Goal: Information Seeking & Learning: Learn about a topic

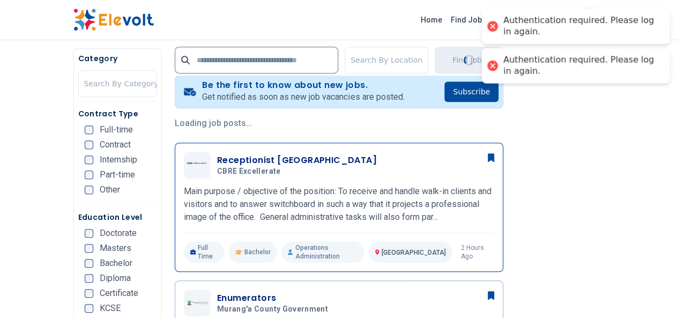
scroll to position [214, 0]
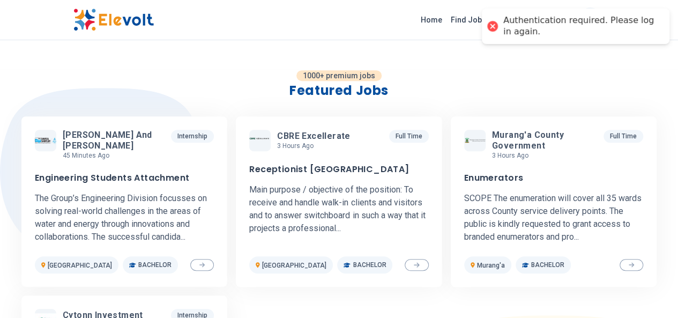
scroll to position [287, 0]
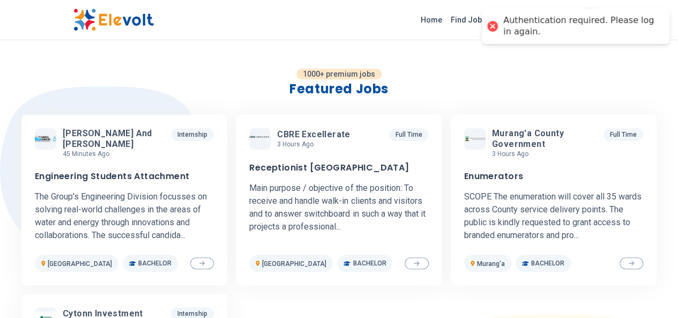
click at [488, 25] on div at bounding box center [492, 26] width 15 height 15
drag, startPoint x: 217, startPoint y: 39, endPoint x: 210, endPoint y: 37, distance: 6.8
click at [217, 39] on div "J Joseph josephmongare90@gmail.com Home Find Jobs Resources Contact J" at bounding box center [339, 20] width 678 height 40
click at [73, 17] on img at bounding box center [113, 20] width 80 height 23
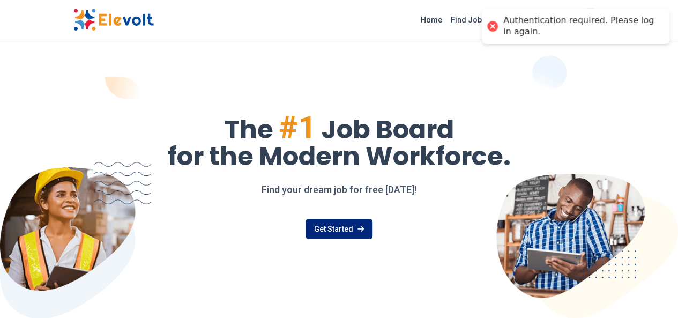
click at [332, 233] on link "Get Started" at bounding box center [338, 229] width 67 height 20
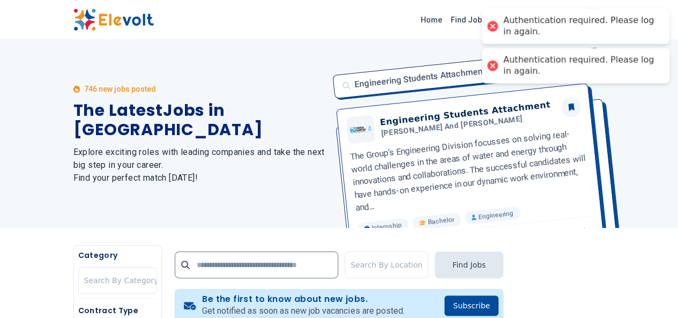
click at [490, 66] on div at bounding box center [492, 65] width 15 height 15
click at [491, 26] on div at bounding box center [492, 26] width 15 height 15
click at [130, 57] on div "746 new jobs posted The Latest Jobs in Kenya Explore exciting roles with leadin…" at bounding box center [199, 134] width 253 height 188
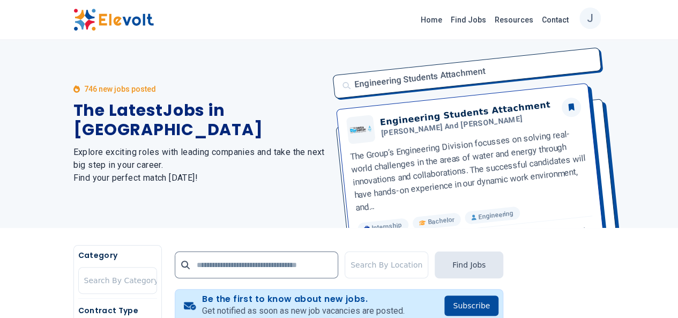
click at [601, 19] on div "J" at bounding box center [589, 18] width 21 height 21
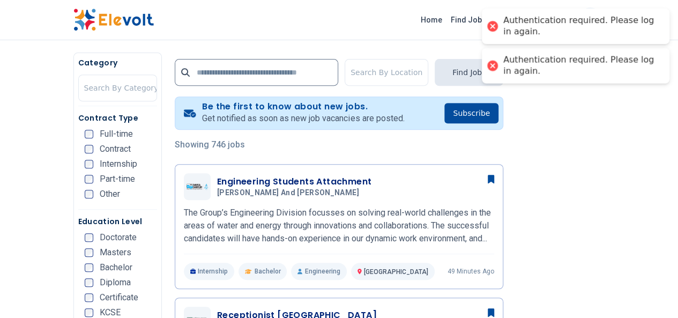
scroll to position [214, 0]
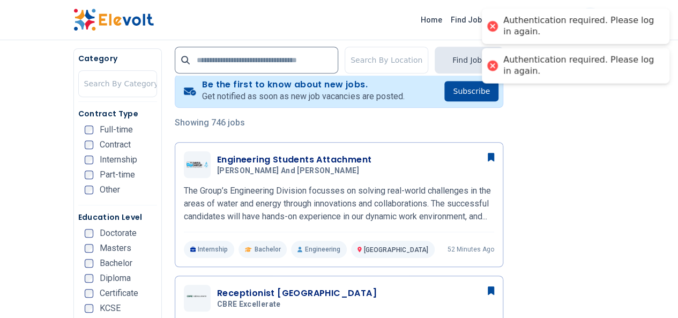
click at [494, 65] on div at bounding box center [492, 65] width 15 height 15
click at [493, 29] on div at bounding box center [492, 26] width 15 height 15
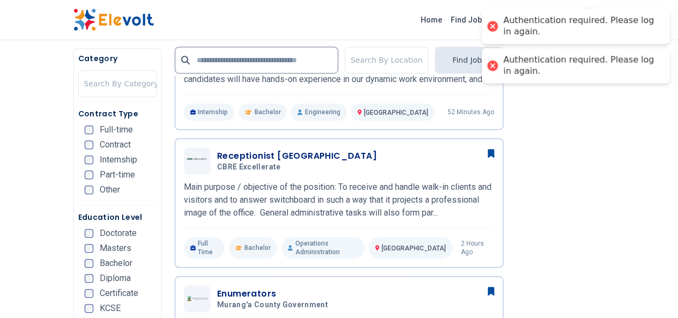
scroll to position [357, 0]
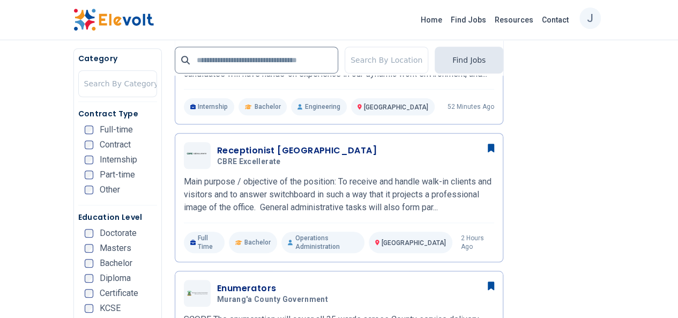
click at [73, 21] on img at bounding box center [113, 20] width 80 height 23
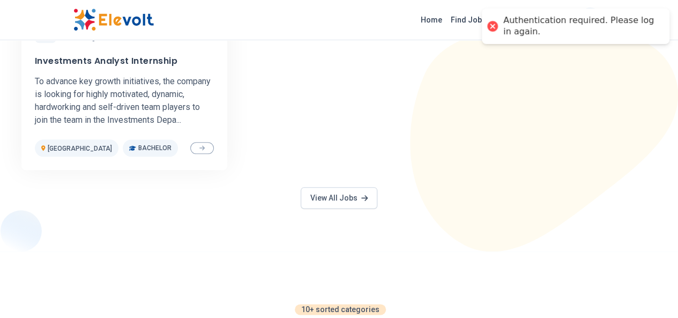
scroll to position [502, 0]
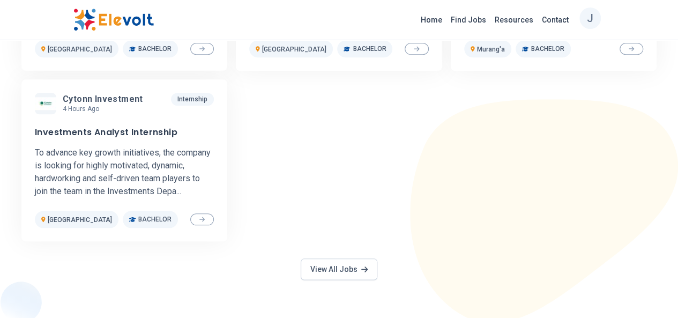
click at [73, 22] on img at bounding box center [113, 20] width 80 height 23
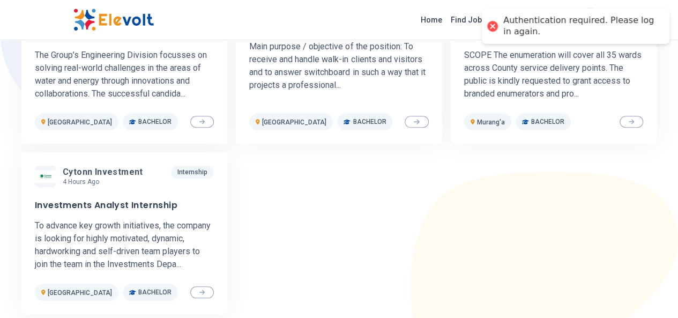
scroll to position [500, 0]
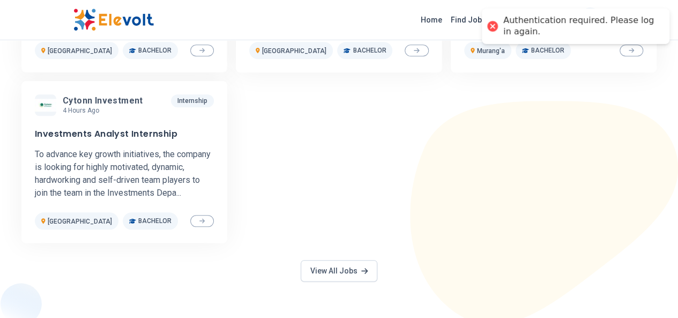
click at [491, 26] on div at bounding box center [492, 26] width 15 height 15
click at [73, 18] on img at bounding box center [113, 20] width 80 height 23
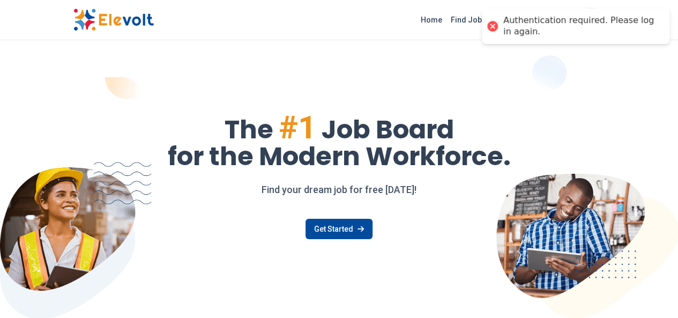
click at [490, 27] on div at bounding box center [492, 26] width 15 height 15
click at [490, 20] on link "Find Jobs" at bounding box center [468, 19] width 44 height 17
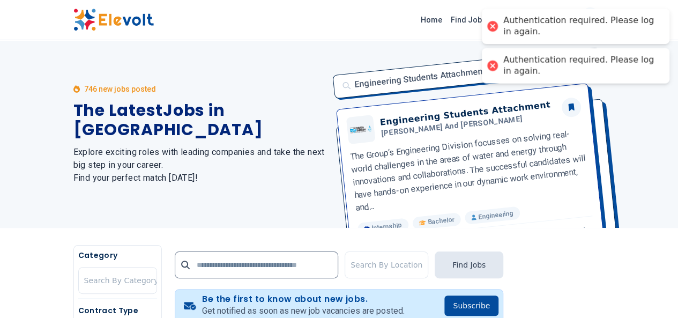
click at [493, 65] on div at bounding box center [492, 65] width 15 height 15
click at [491, 25] on div at bounding box center [492, 26] width 15 height 15
click at [495, 65] on div at bounding box center [492, 65] width 15 height 15
click at [493, 23] on div at bounding box center [492, 26] width 15 height 15
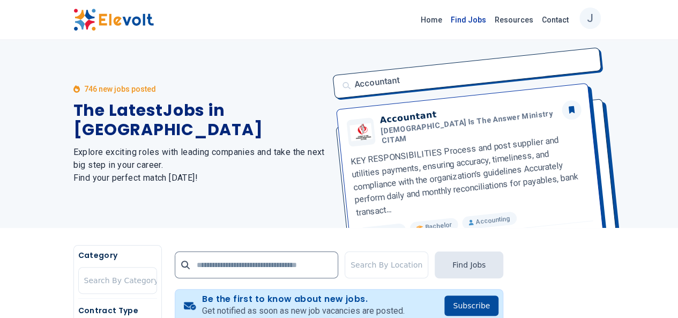
click at [490, 20] on link "Find Jobs" at bounding box center [468, 19] width 44 height 17
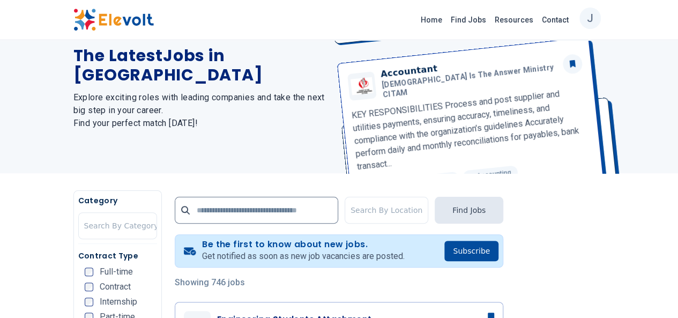
scroll to position [71, 0]
